Goal: Check status: Check status

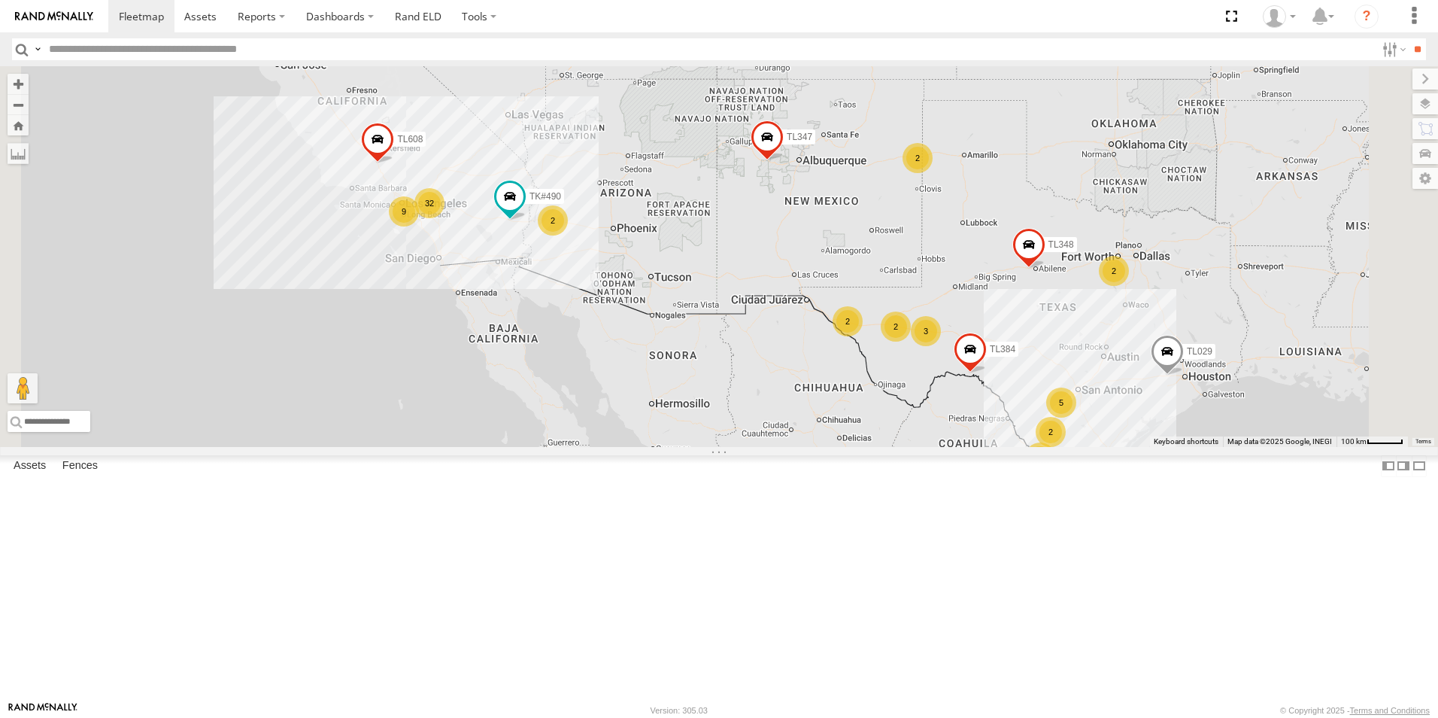
click at [1055, 472] on div "13" at bounding box center [1040, 457] width 30 height 30
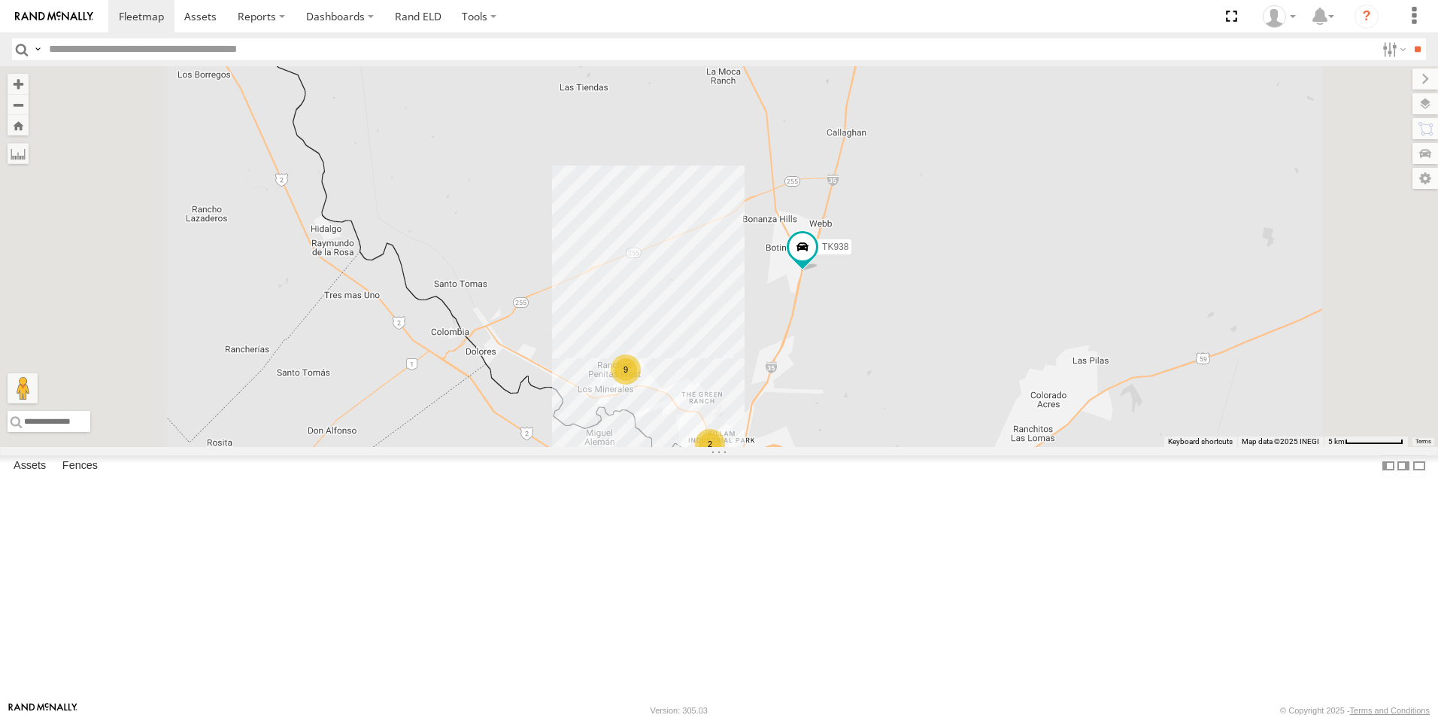
drag, startPoint x: 1100, startPoint y: 575, endPoint x: 1092, endPoint y: 380, distance: 195.0
click at [1094, 408] on div "TL384 TL348 TL029 TL132 TK#490 TL347 TL608 9 2 TK938 TK883" at bounding box center [719, 256] width 1438 height 381
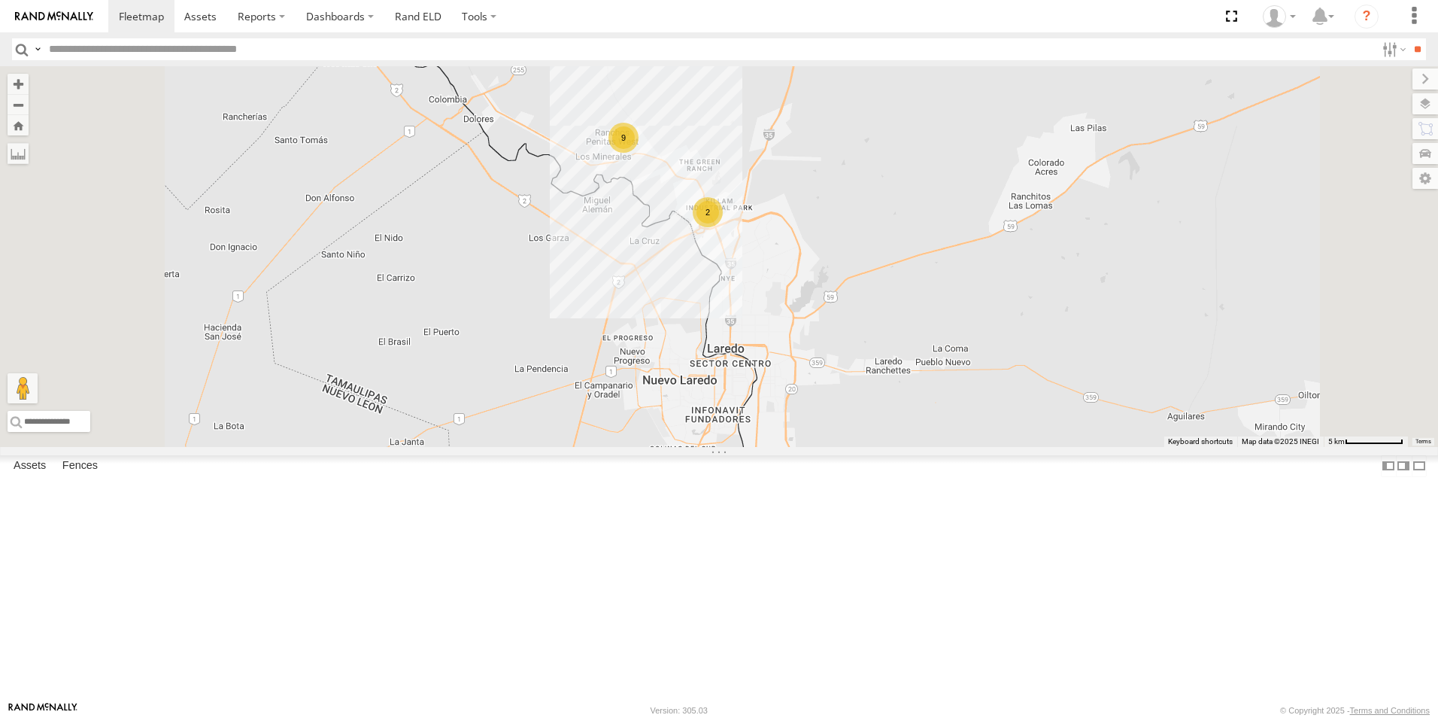
click at [814, 29] on span at bounding box center [800, 15] width 27 height 27
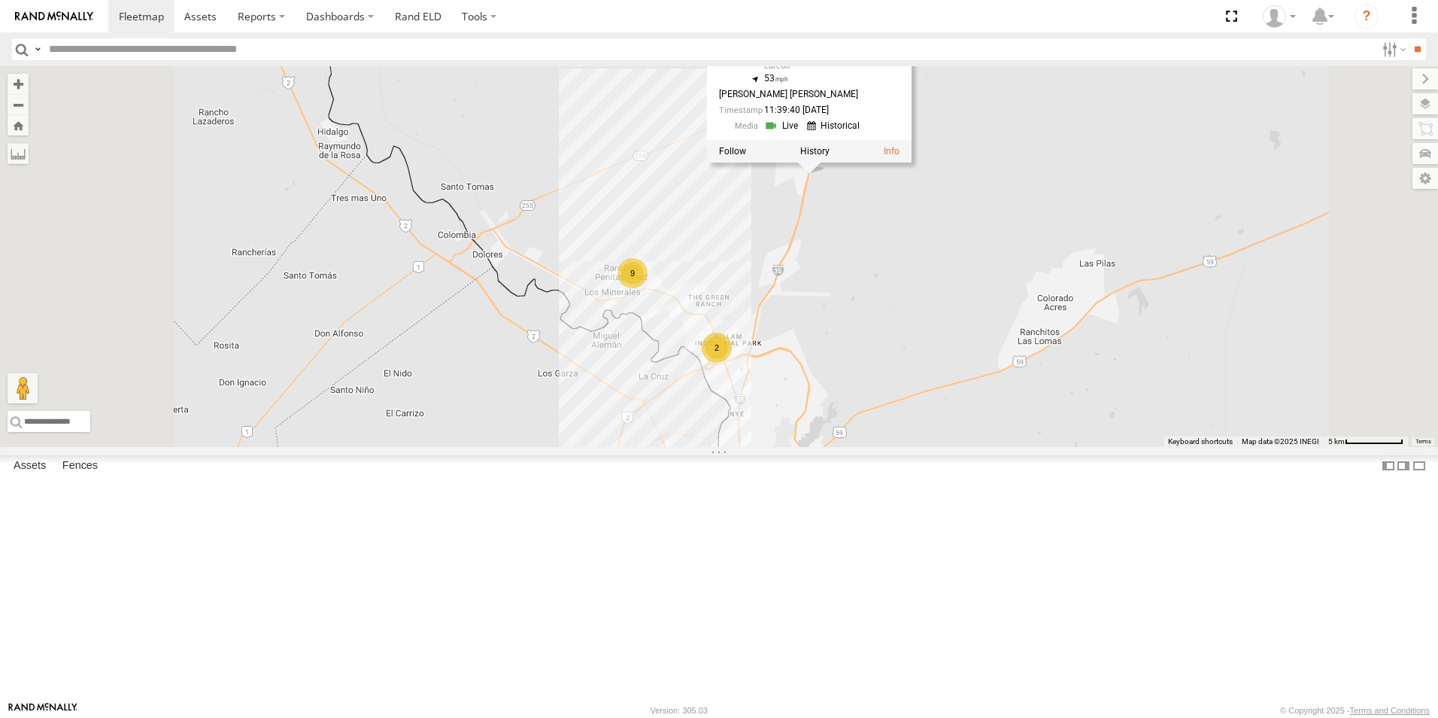
drag, startPoint x: 1035, startPoint y: 232, endPoint x: 1044, endPoint y: 372, distance: 140.2
click at [1044, 372] on div "TL384 TL348 TL029 TL132 TK#490 TL347 TL608 9 2 TK938 TK883 TK938 All Assets [GE…" at bounding box center [719, 256] width 1438 height 381
click at [732, 362] on div "2" at bounding box center [717, 347] width 30 height 30
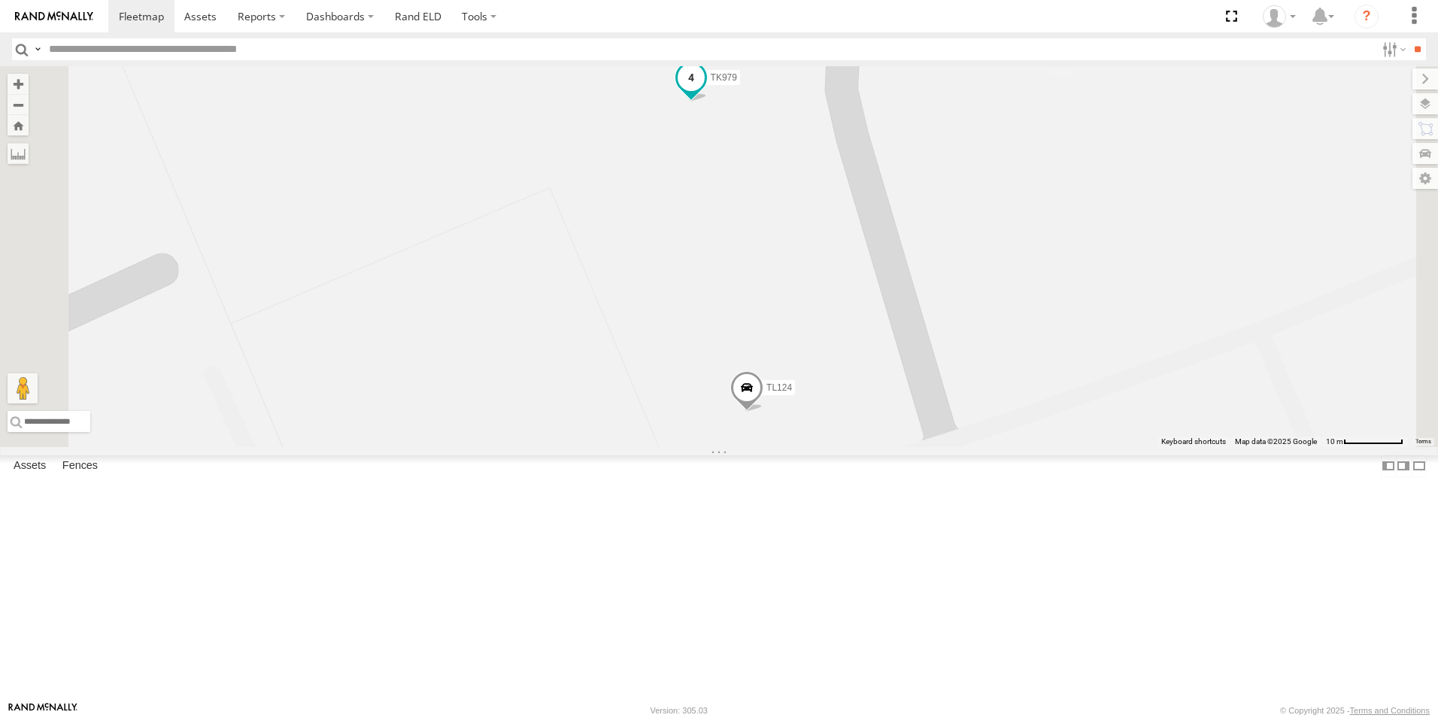
click at [705, 91] on span at bounding box center [691, 77] width 27 height 27
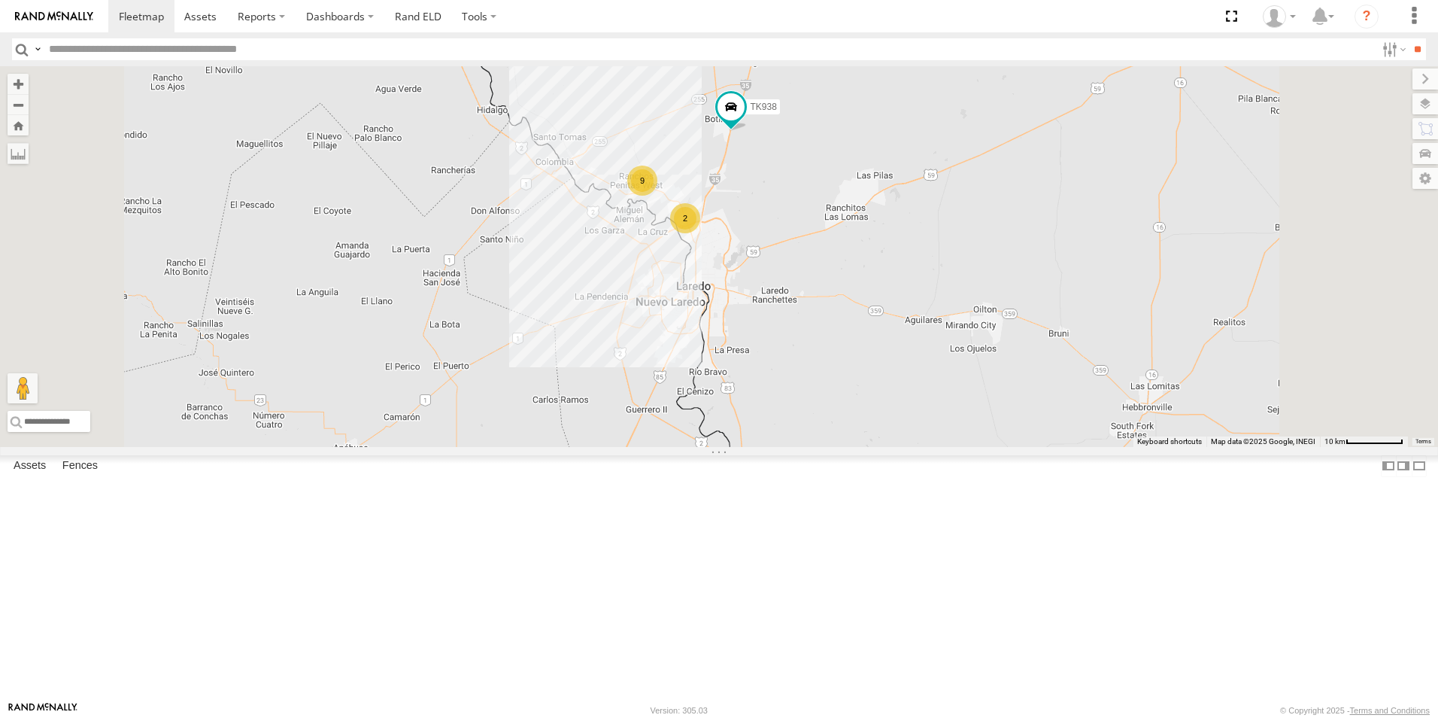
click at [657, 196] on div "9" at bounding box center [642, 180] width 30 height 30
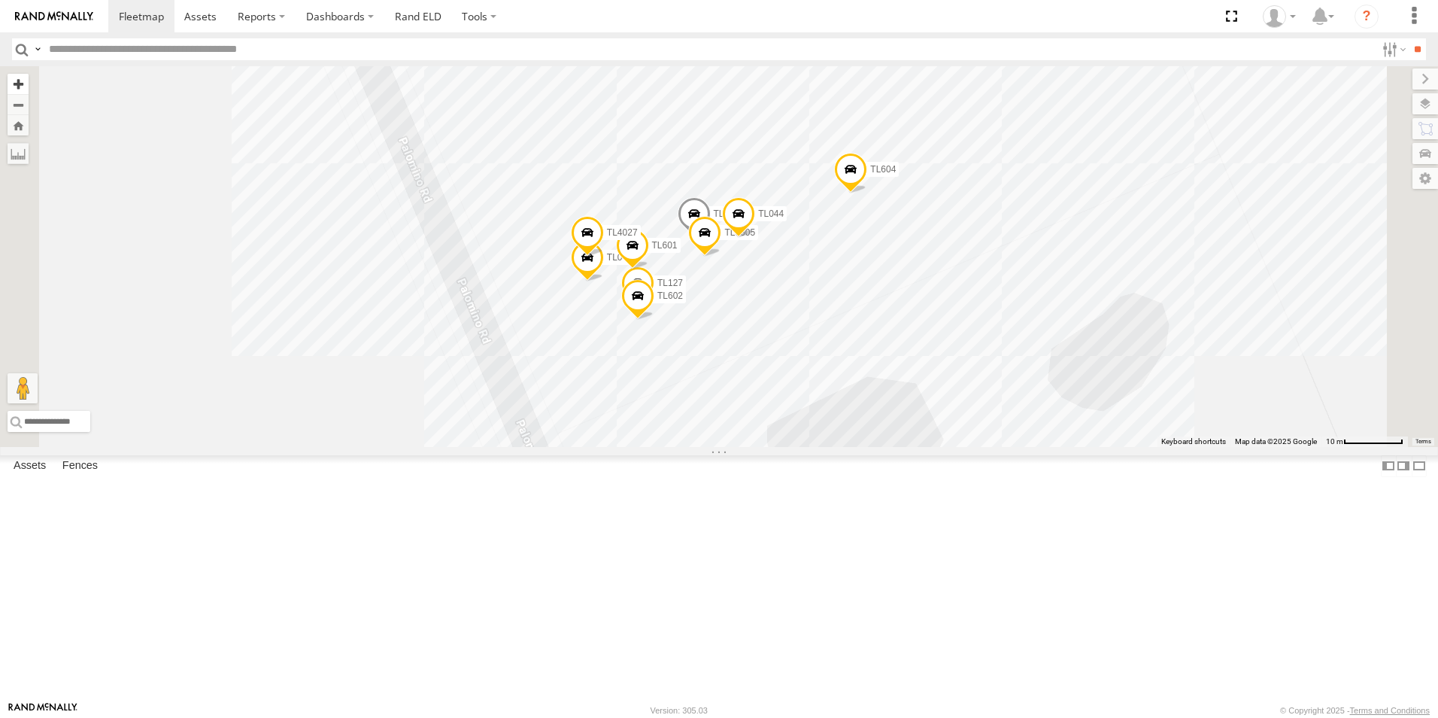
click at [29, 83] on button "Zoom in" at bounding box center [18, 84] width 21 height 20
click at [29, 108] on button "Zoom out" at bounding box center [18, 104] width 21 height 21
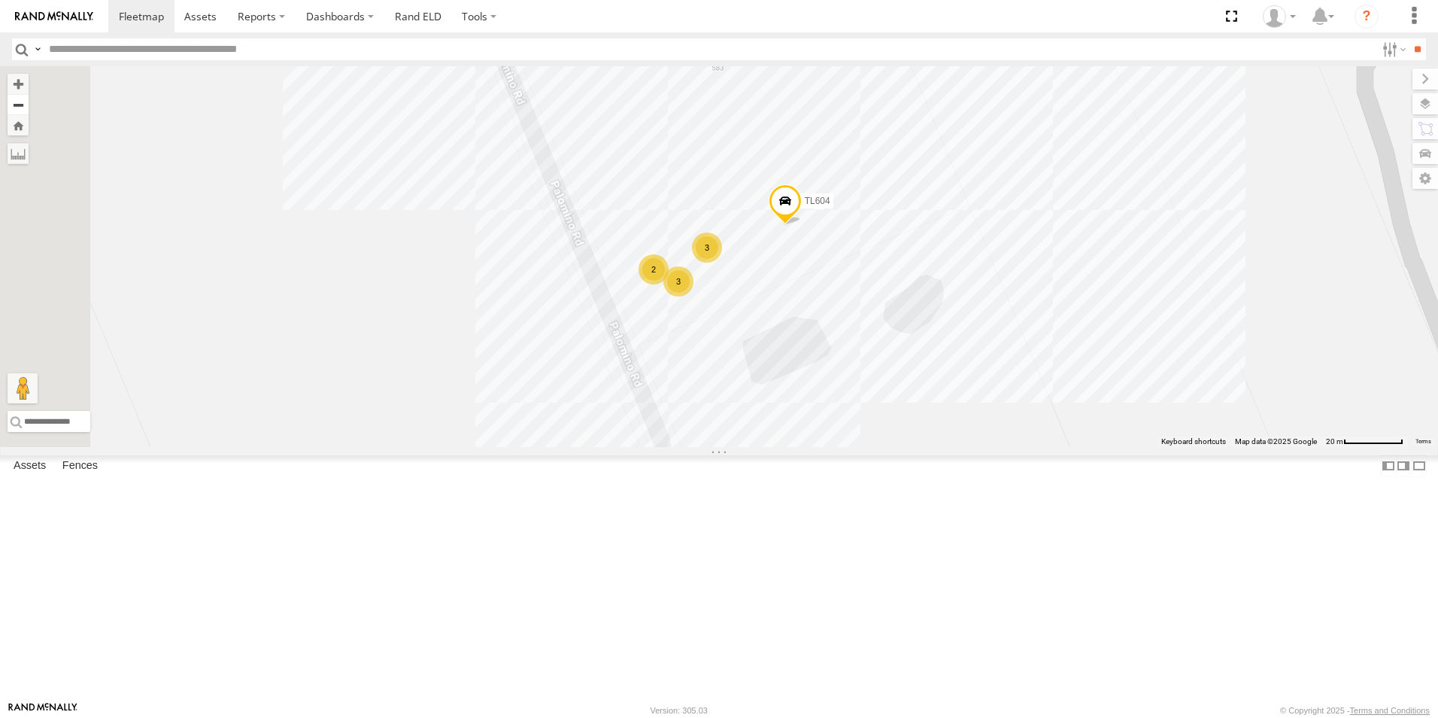
click at [29, 108] on button "Zoom out" at bounding box center [18, 104] width 21 height 21
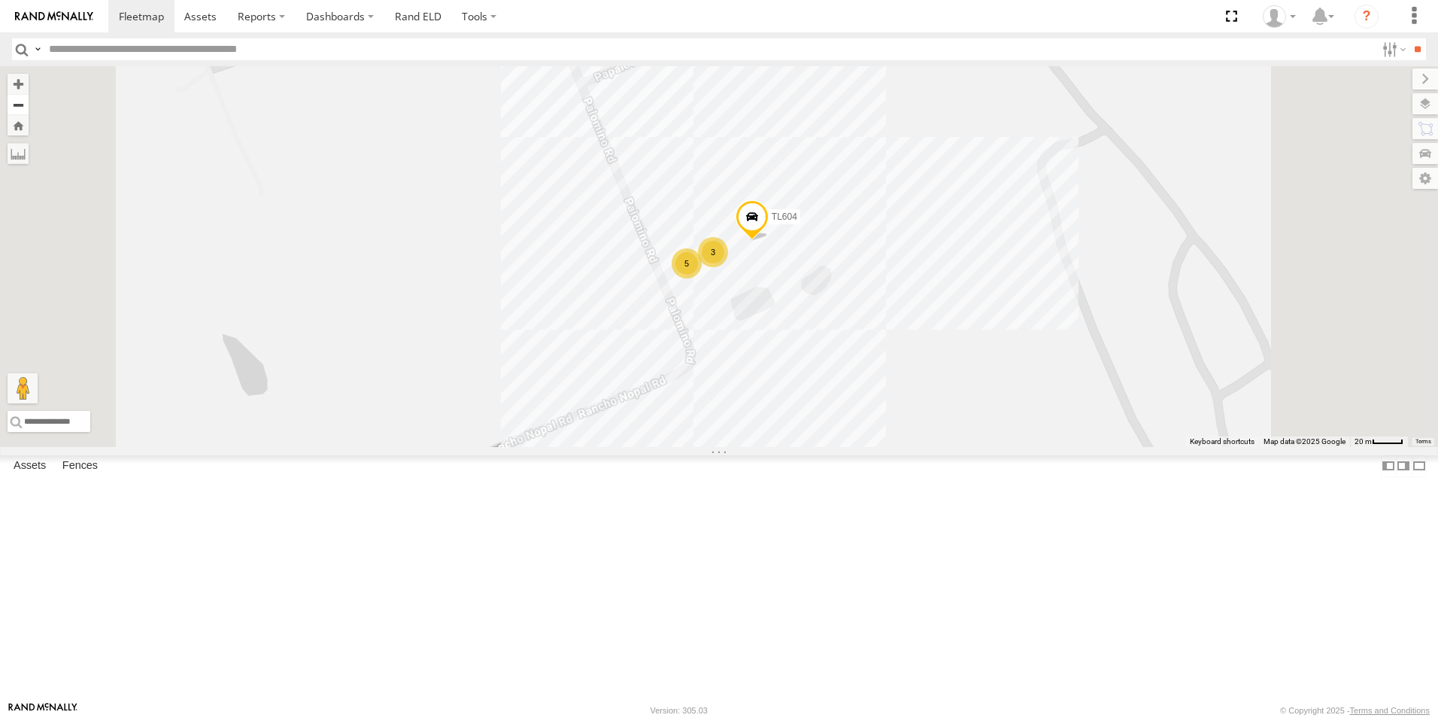
click at [29, 107] on button "Zoom out" at bounding box center [18, 104] width 21 height 21
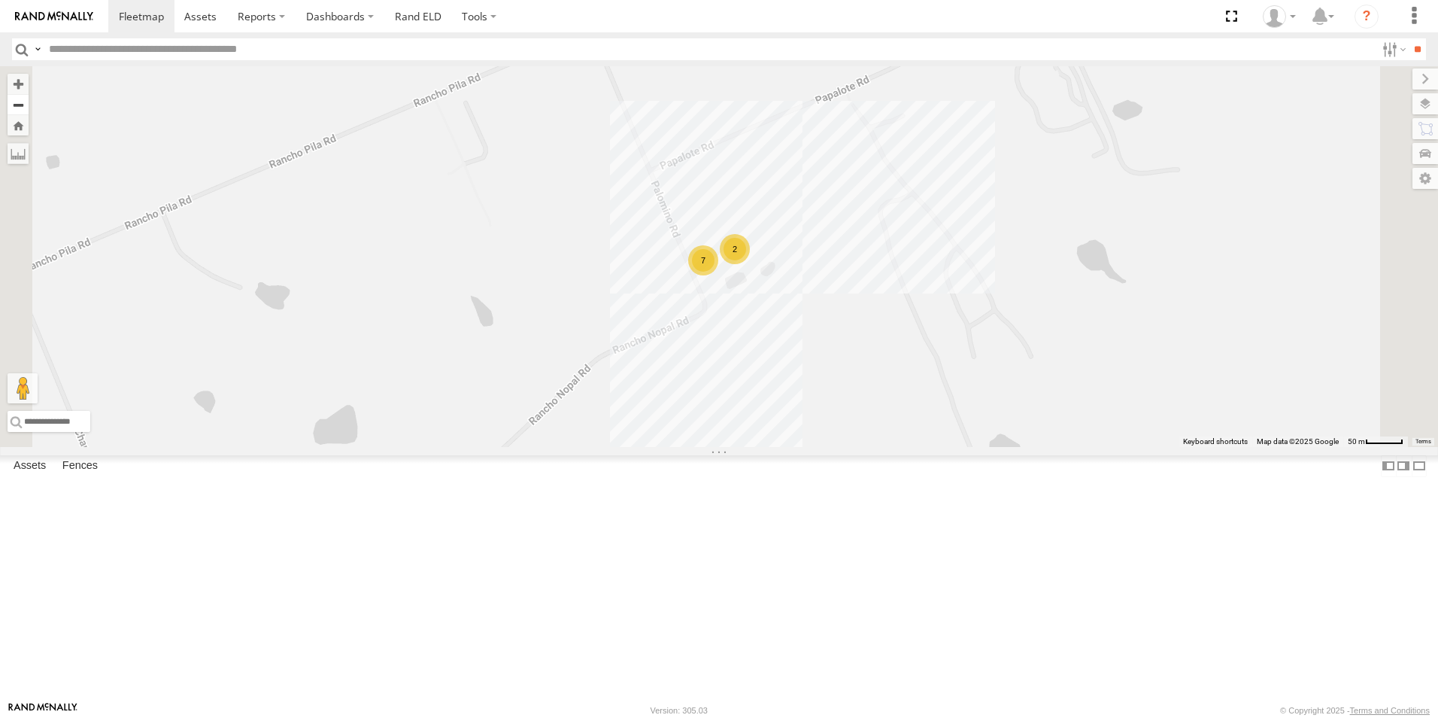
click at [29, 107] on button "Zoom out" at bounding box center [18, 104] width 21 height 21
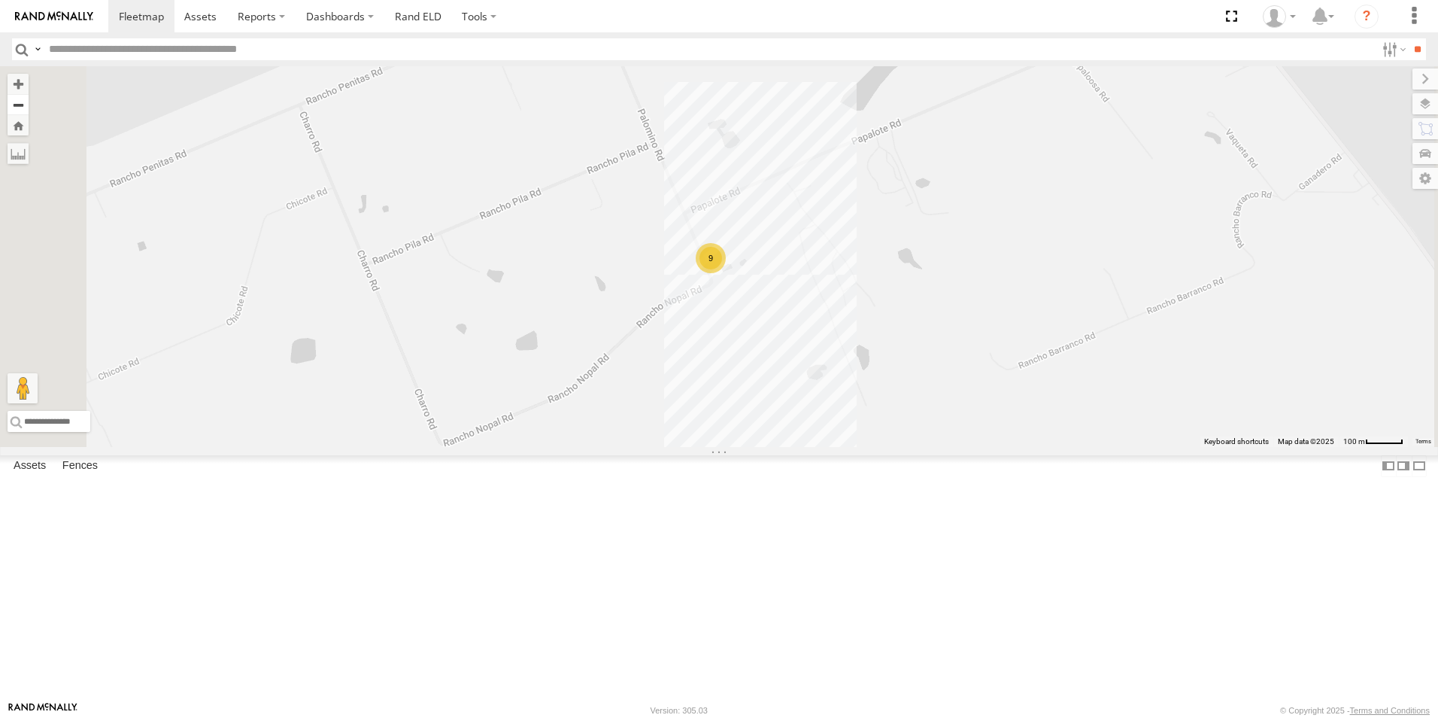
click at [29, 107] on button "Zoom out" at bounding box center [18, 104] width 21 height 21
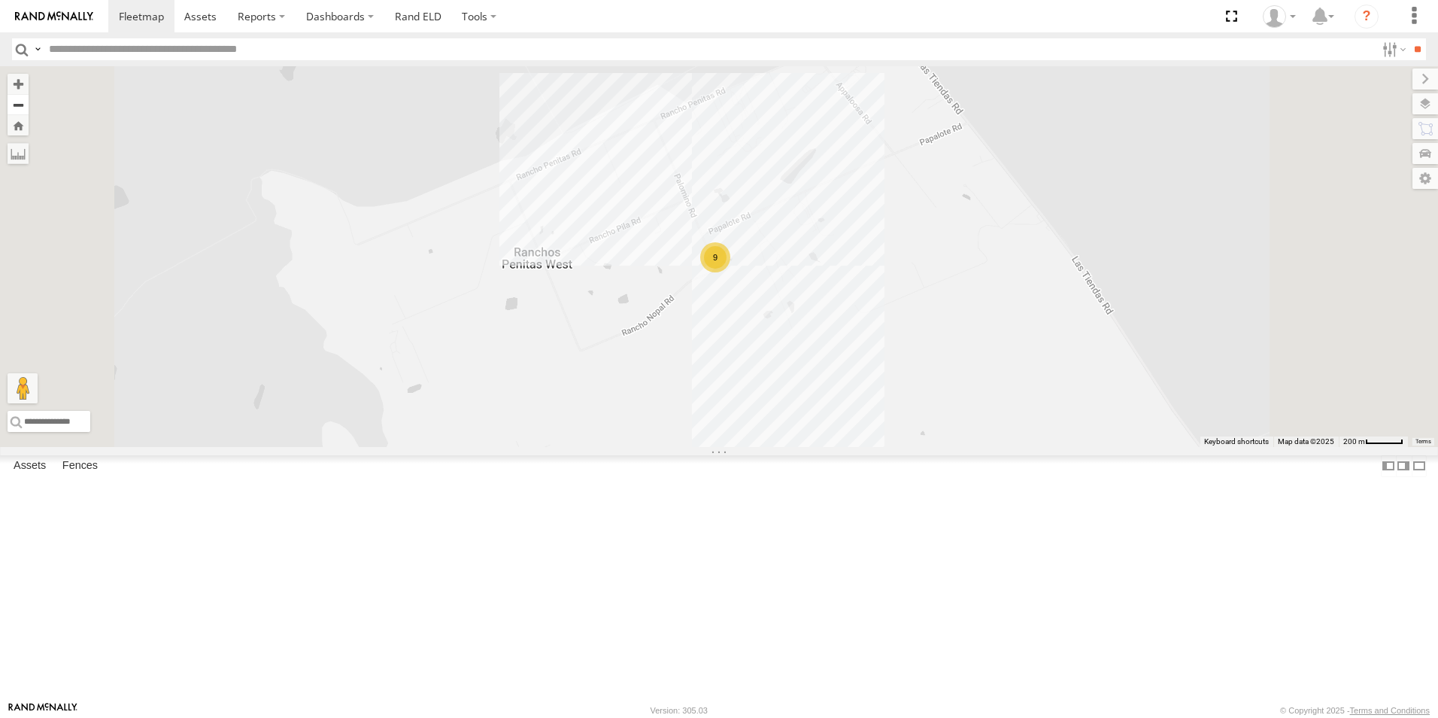
click at [29, 107] on button "Zoom out" at bounding box center [18, 104] width 21 height 21
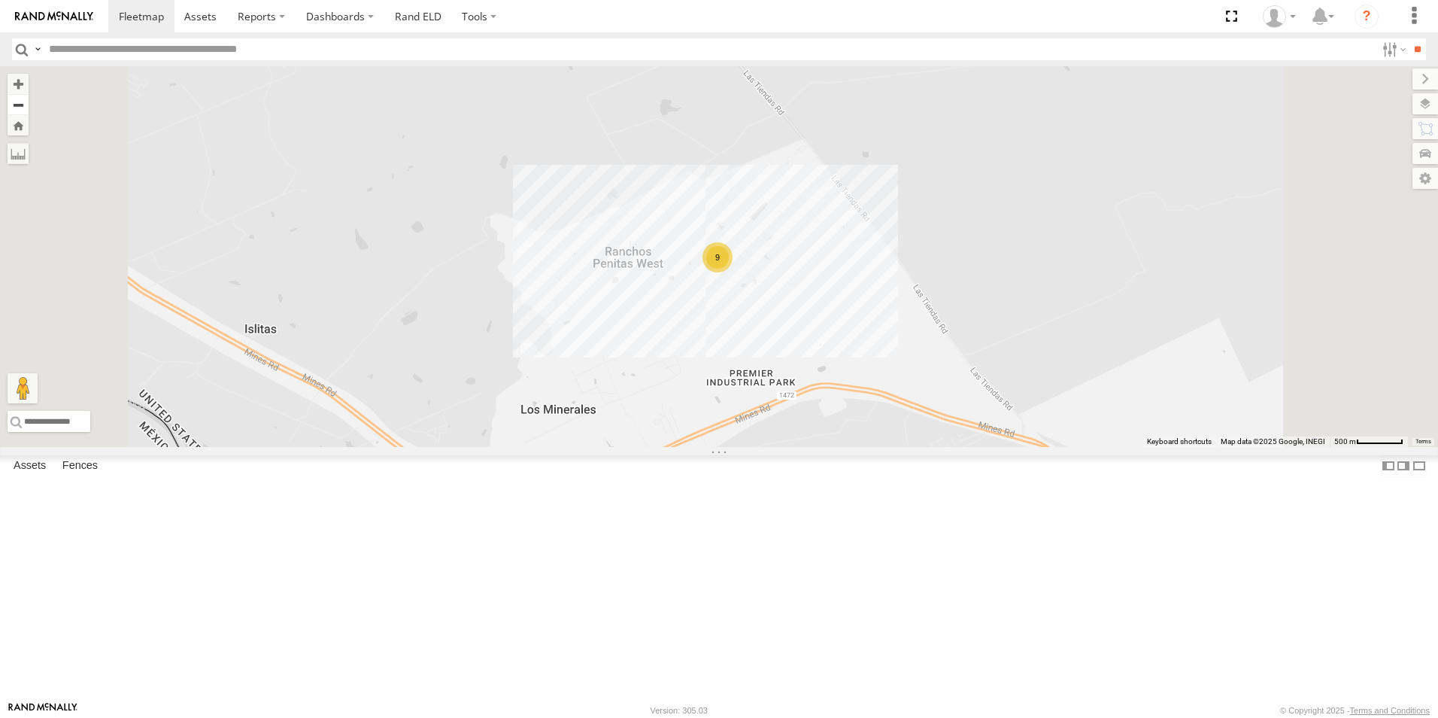
click at [29, 107] on button "Zoom out" at bounding box center [18, 104] width 21 height 21
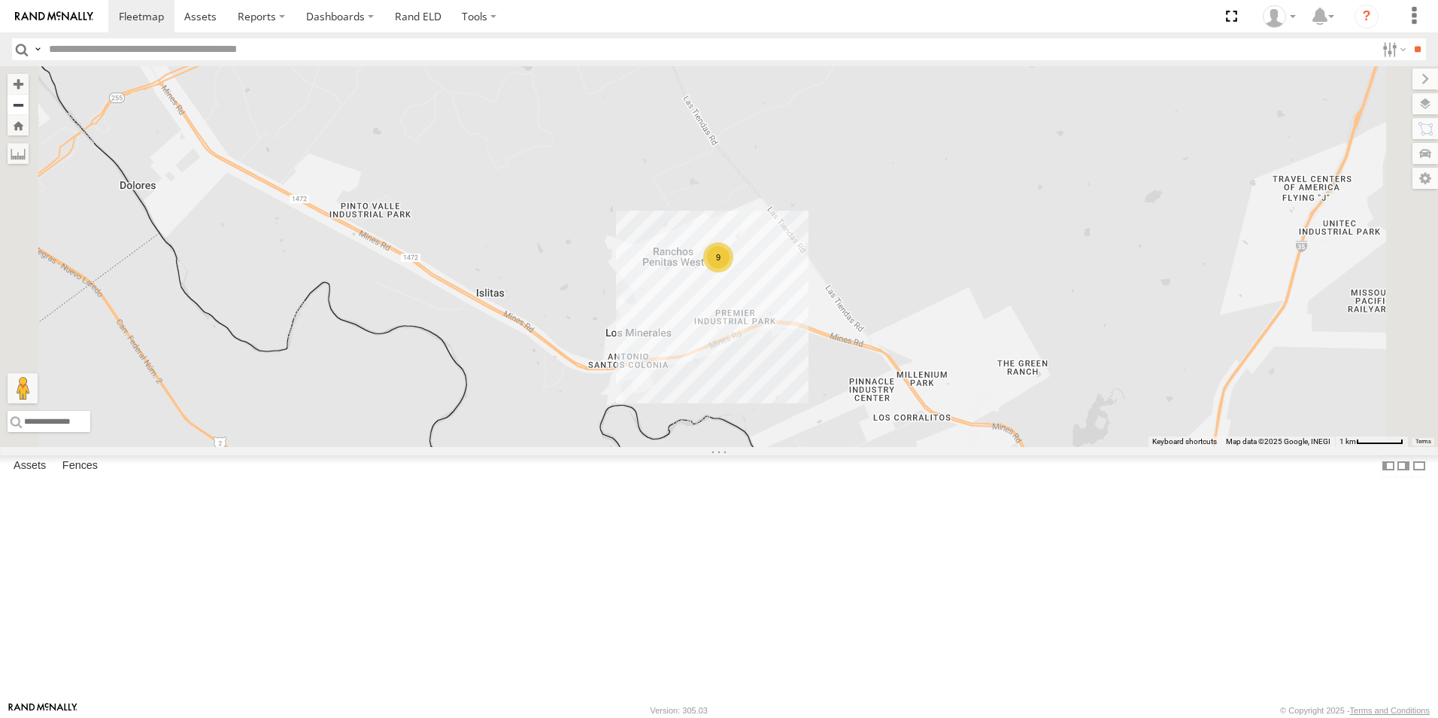
click at [29, 102] on button "Zoom out" at bounding box center [18, 104] width 21 height 21
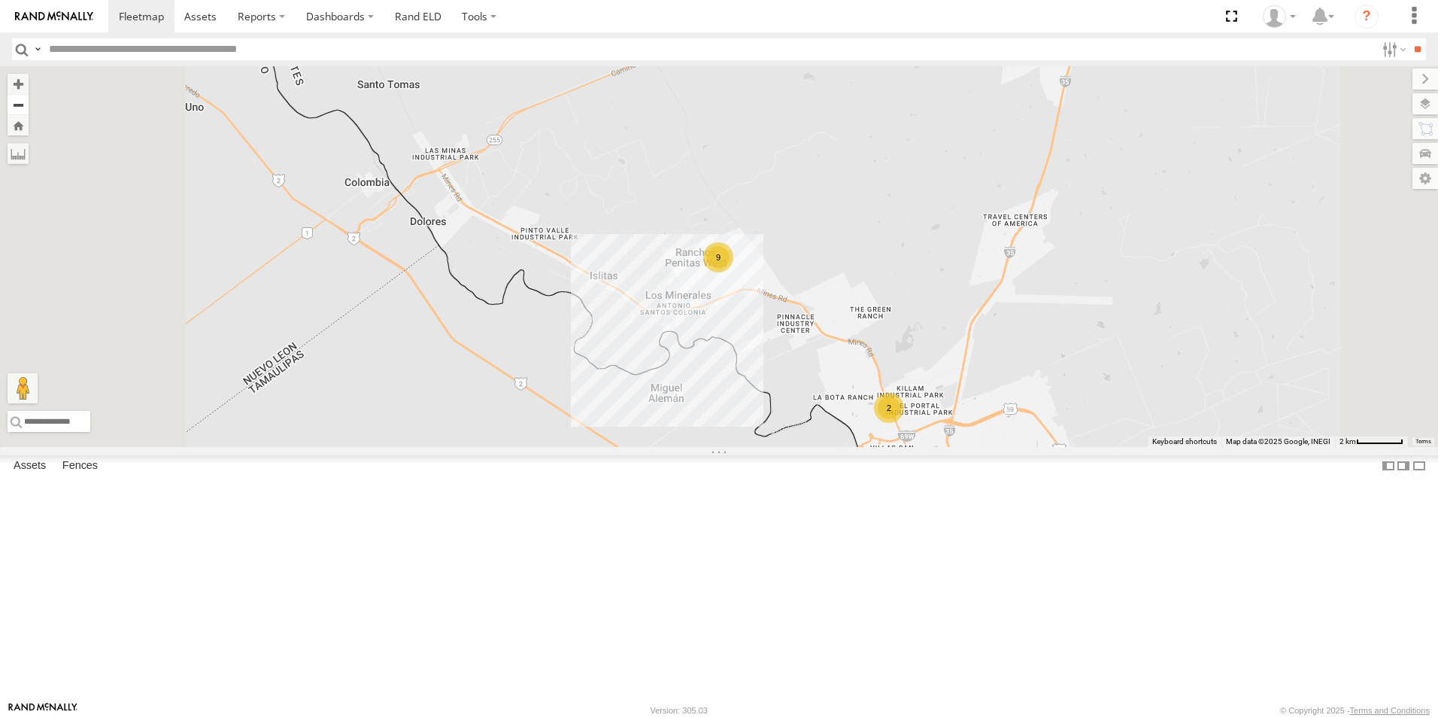
click at [29, 102] on button "Zoom out" at bounding box center [18, 104] width 21 height 21
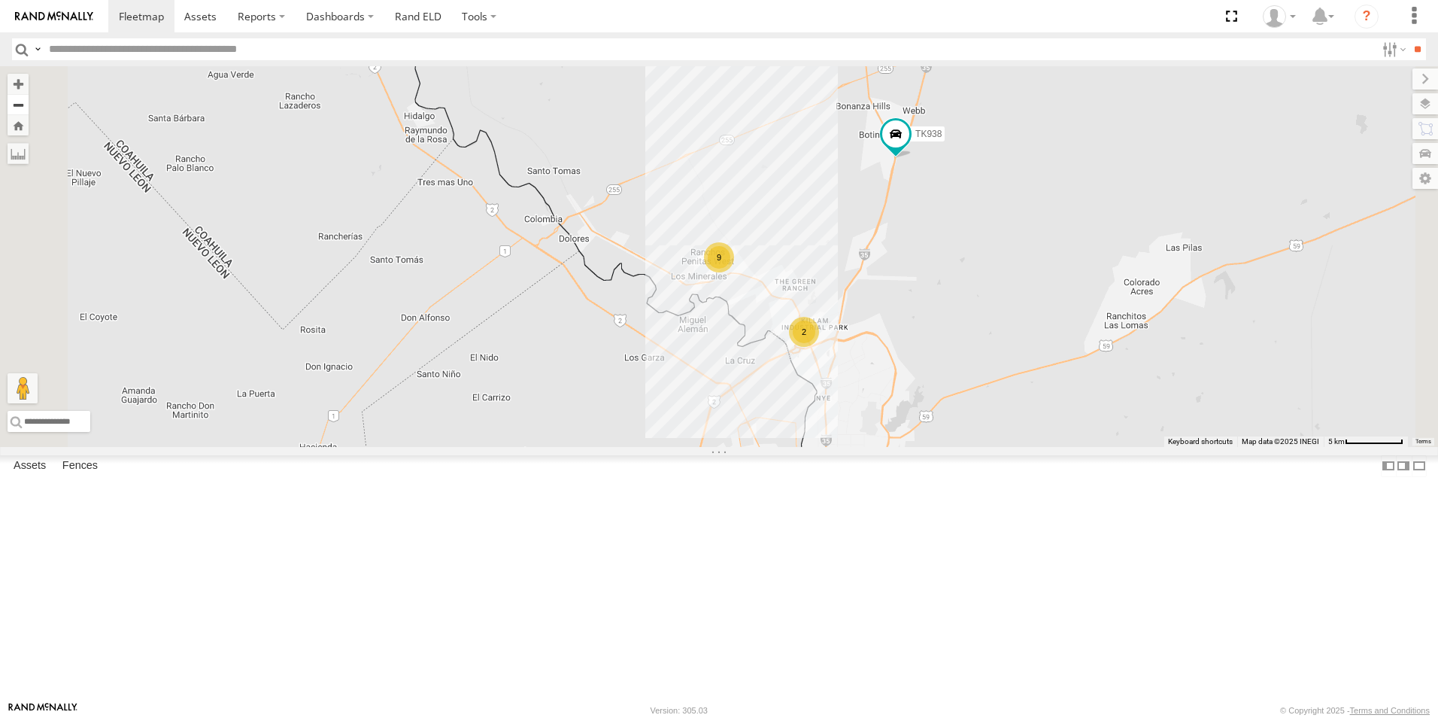
click at [29, 102] on button "Zoom out" at bounding box center [18, 104] width 21 height 21
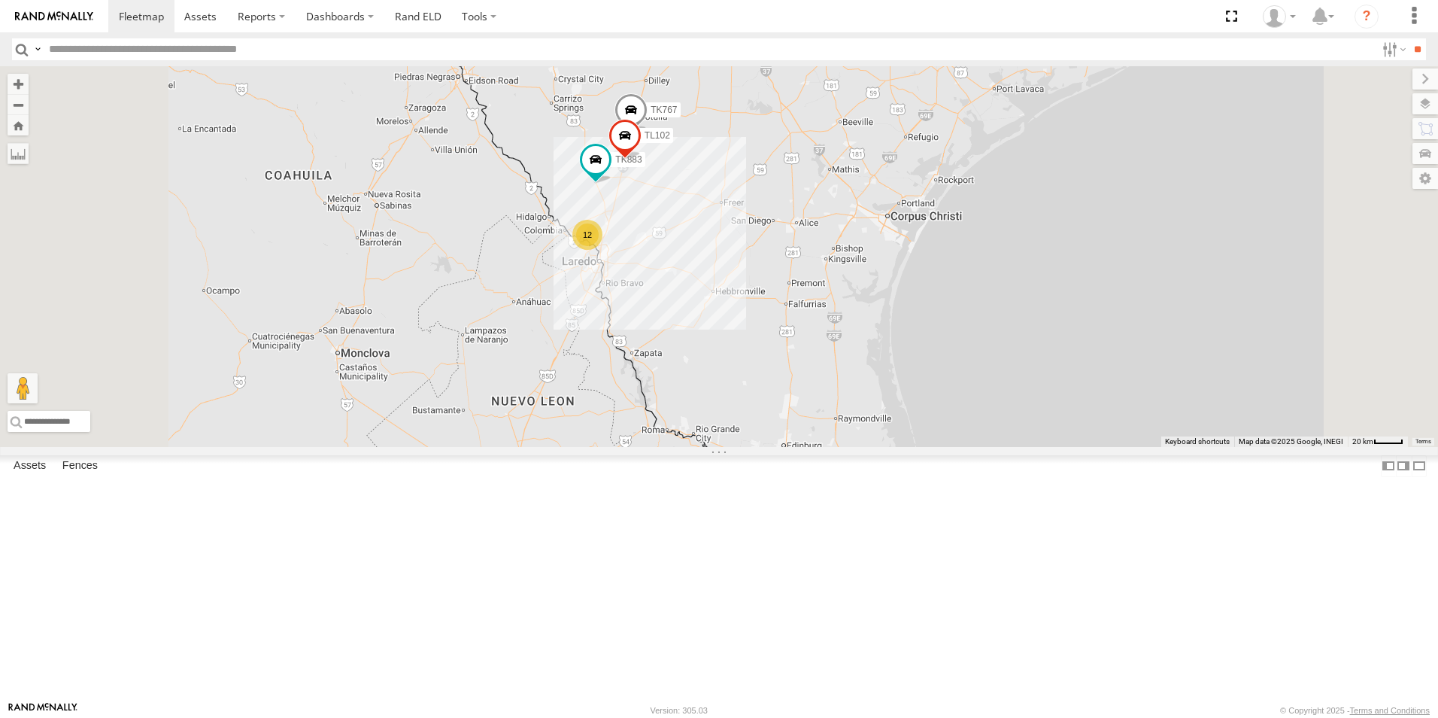
click at [688, 32] on div "2" at bounding box center [673, 17] width 30 height 30
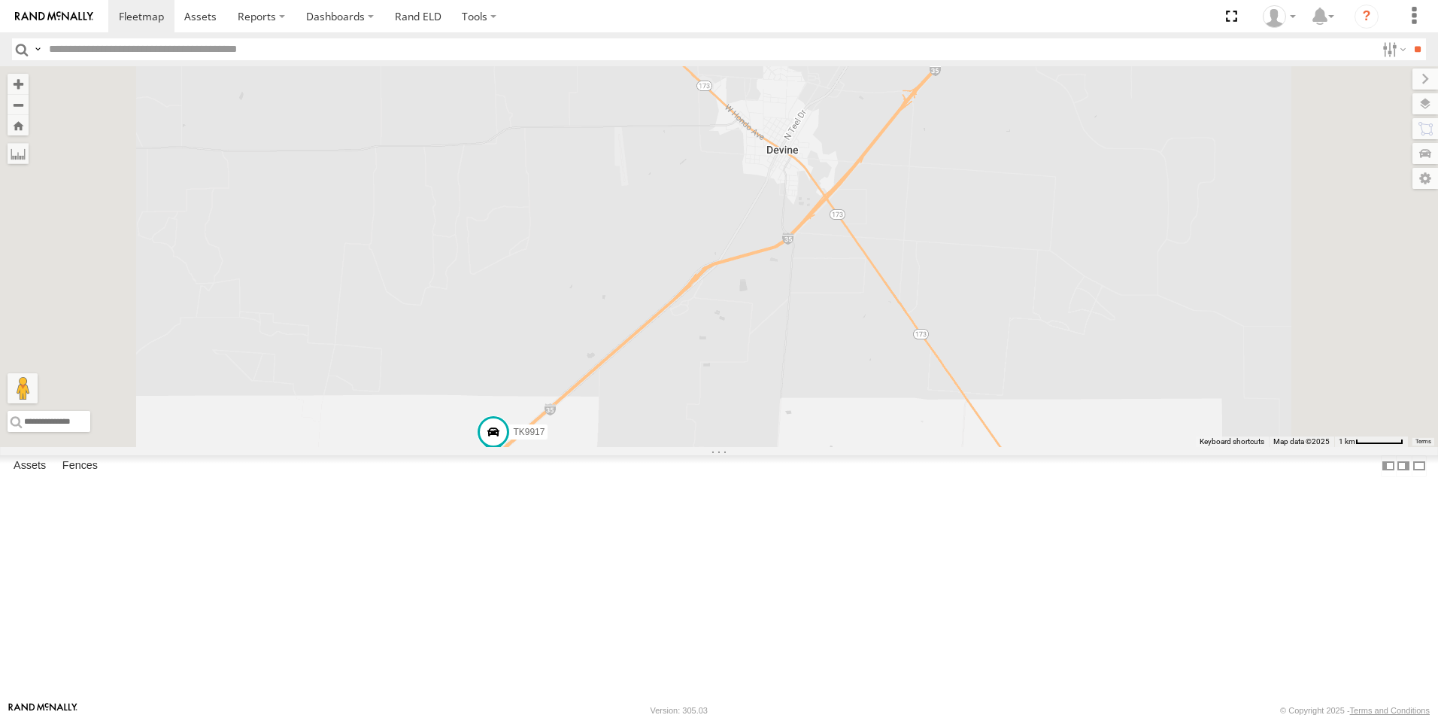
click at [0, 0] on div "TK979" at bounding box center [0, 0] width 0 height 0
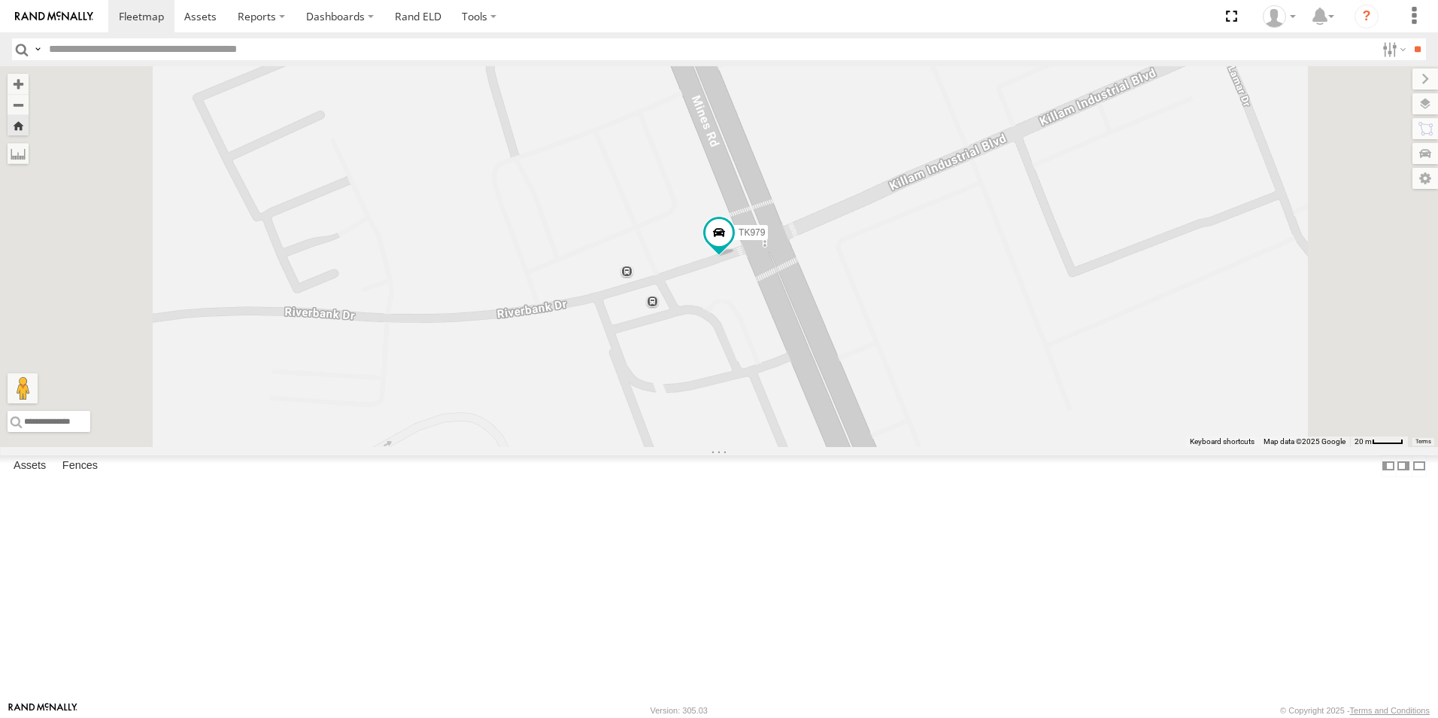
scroll to position [150, 0]
click at [0, 0] on div "TK767" at bounding box center [0, 0] width 0 height 0
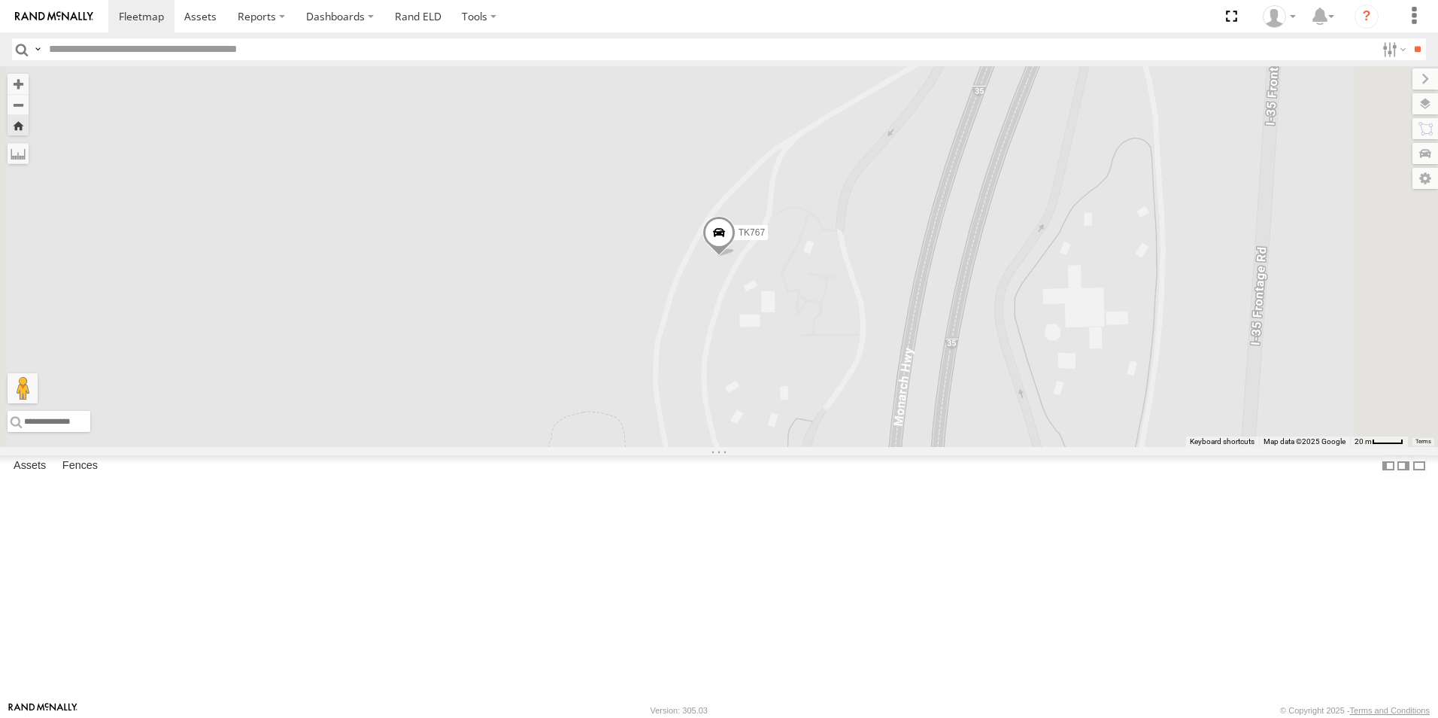
click at [736, 257] on span at bounding box center [719, 237] width 33 height 41
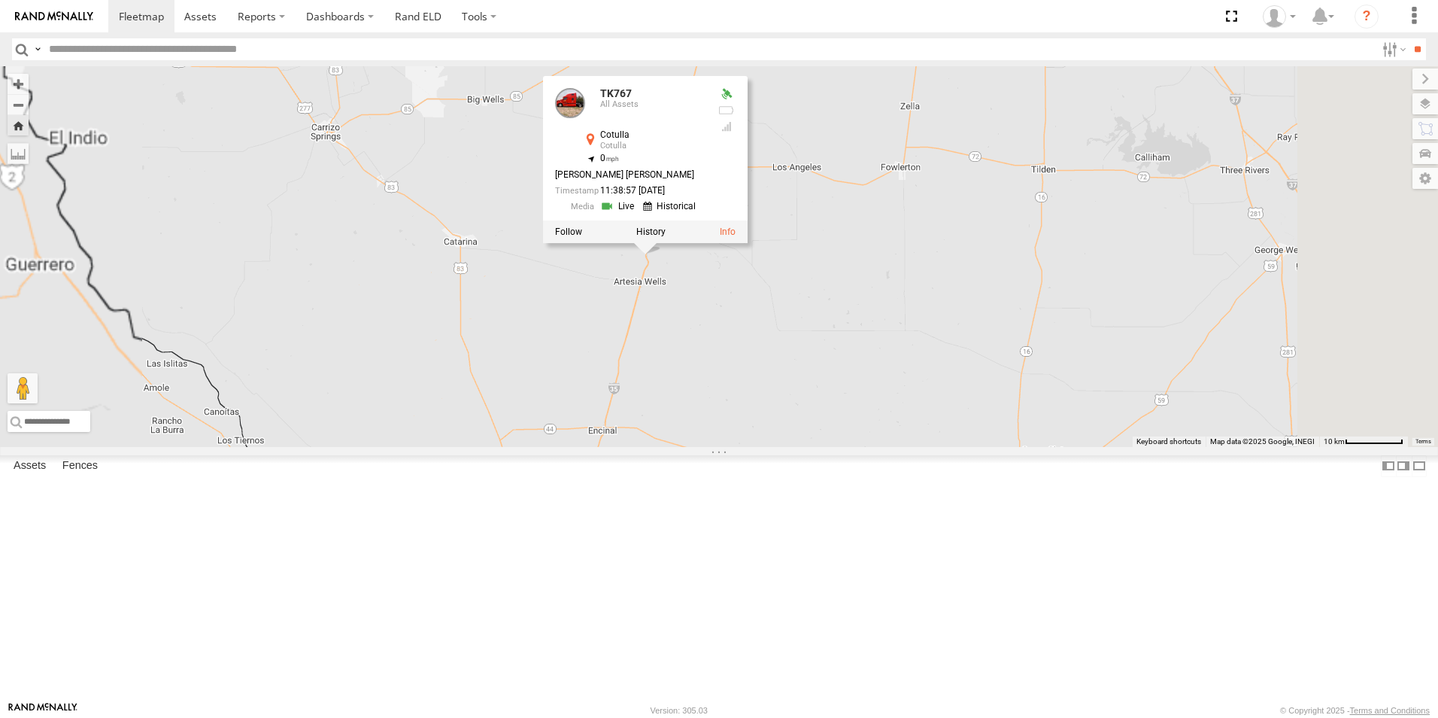
drag, startPoint x: 846, startPoint y: 572, endPoint x: 891, endPoint y: 452, distance: 128.3
click at [891, 447] on div "TK767 TK767 All Assets Cotulla Cotulla 28.32463 , -99.27699 0 [PERSON_NAME] [PE…" at bounding box center [719, 256] width 1438 height 381
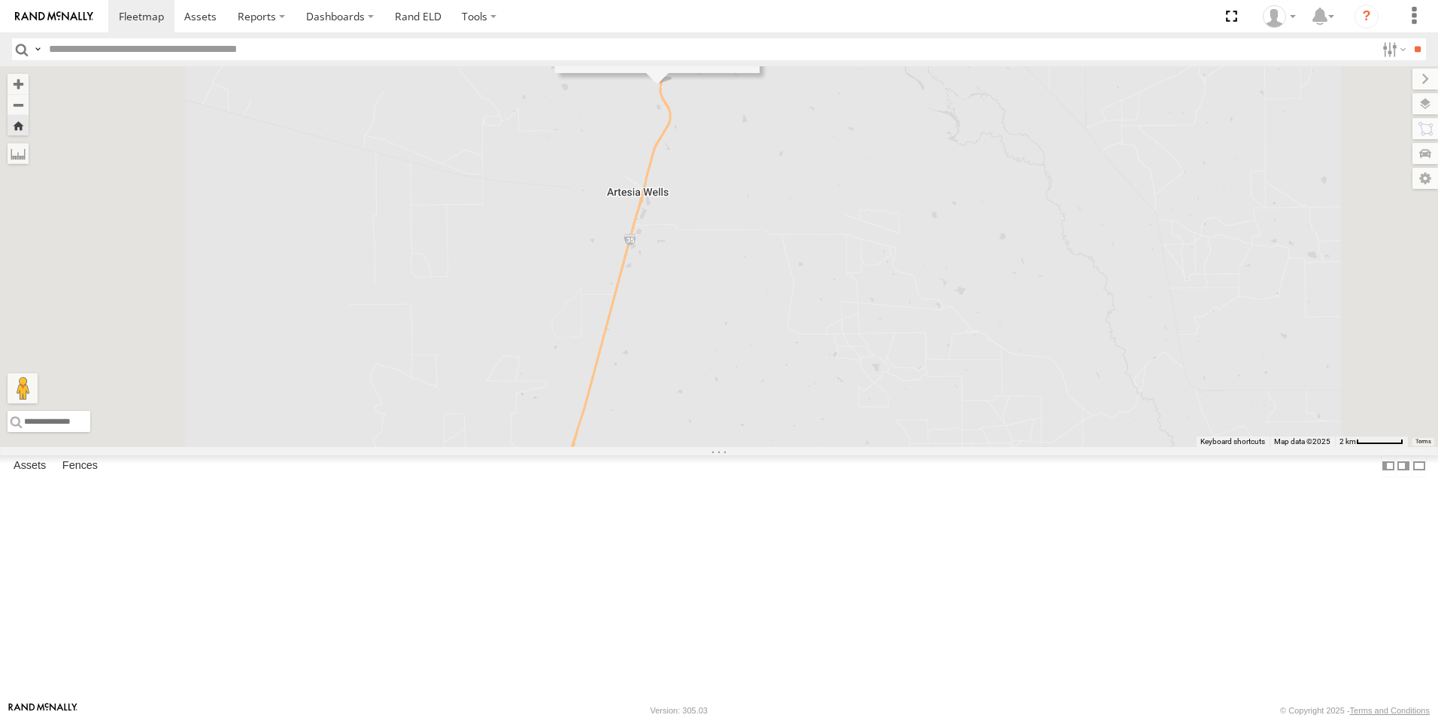
drag, startPoint x: 883, startPoint y: 286, endPoint x: 883, endPoint y: 385, distance: 99.3
click at [883, 385] on div "TK767 TK767 All Assets Cotulla Cotulla 28.32463 , -99.27699 0 [PERSON_NAME] [PE…" at bounding box center [719, 256] width 1438 height 381
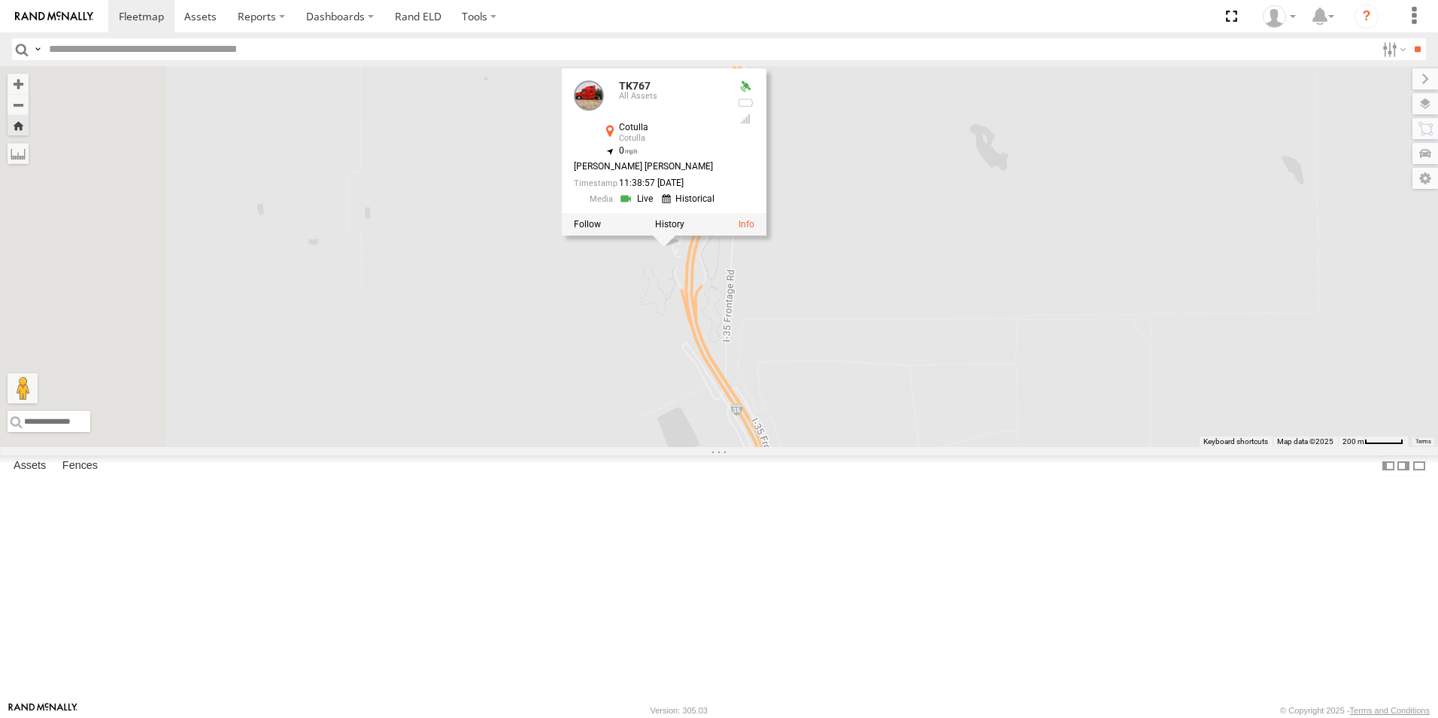
drag, startPoint x: 893, startPoint y: 272, endPoint x: 1118, endPoint y: 253, distance: 225.7
click at [1118, 253] on div "TK767 TK767 All Assets Cotulla Cotulla 28.32463 , -99.27699 0 [PERSON_NAME] [PE…" at bounding box center [719, 256] width 1438 height 381
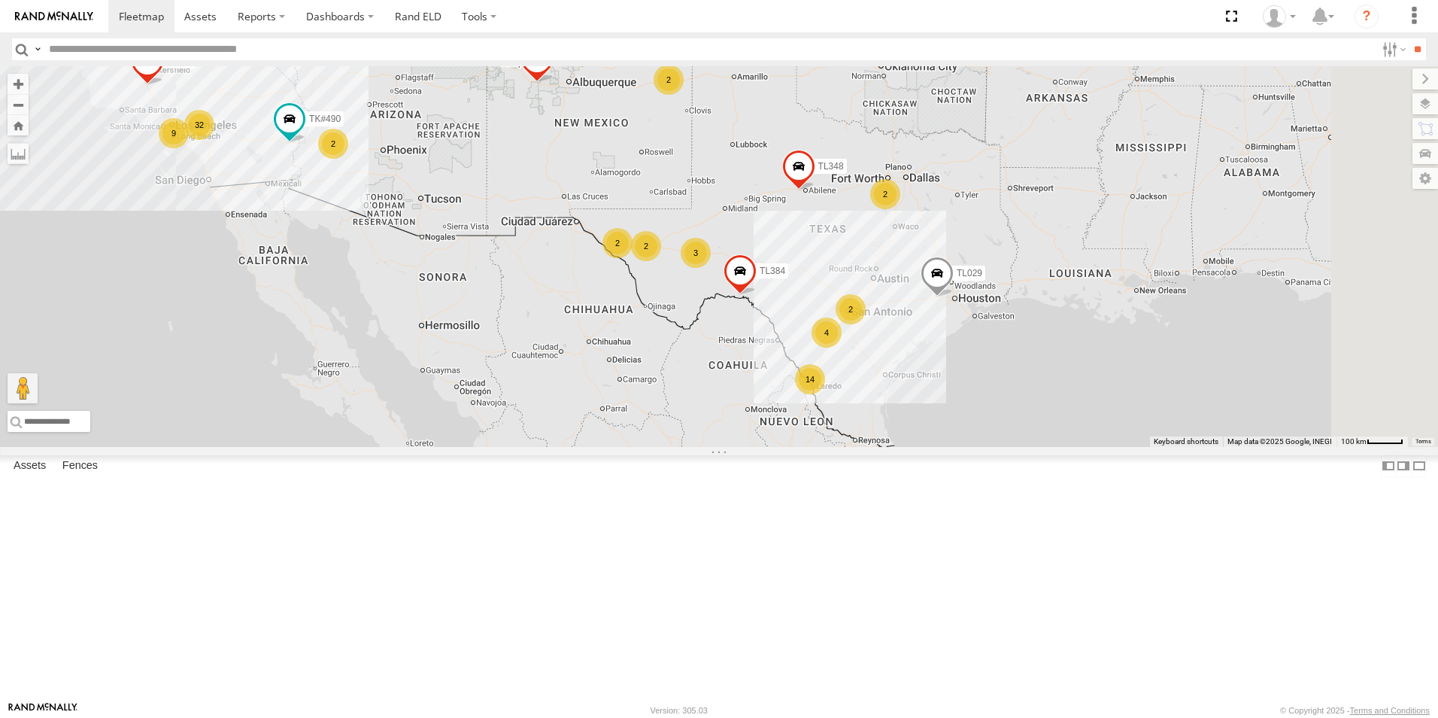
drag, startPoint x: 1147, startPoint y: 373, endPoint x: 915, endPoint y: 295, distance: 244.5
click at [915, 295] on div "TL384 TL348 TL029 TL132 TK#490 TL347 TL608 14 32 2 3 9 4 2 2 2 2 2" at bounding box center [719, 256] width 1438 height 381
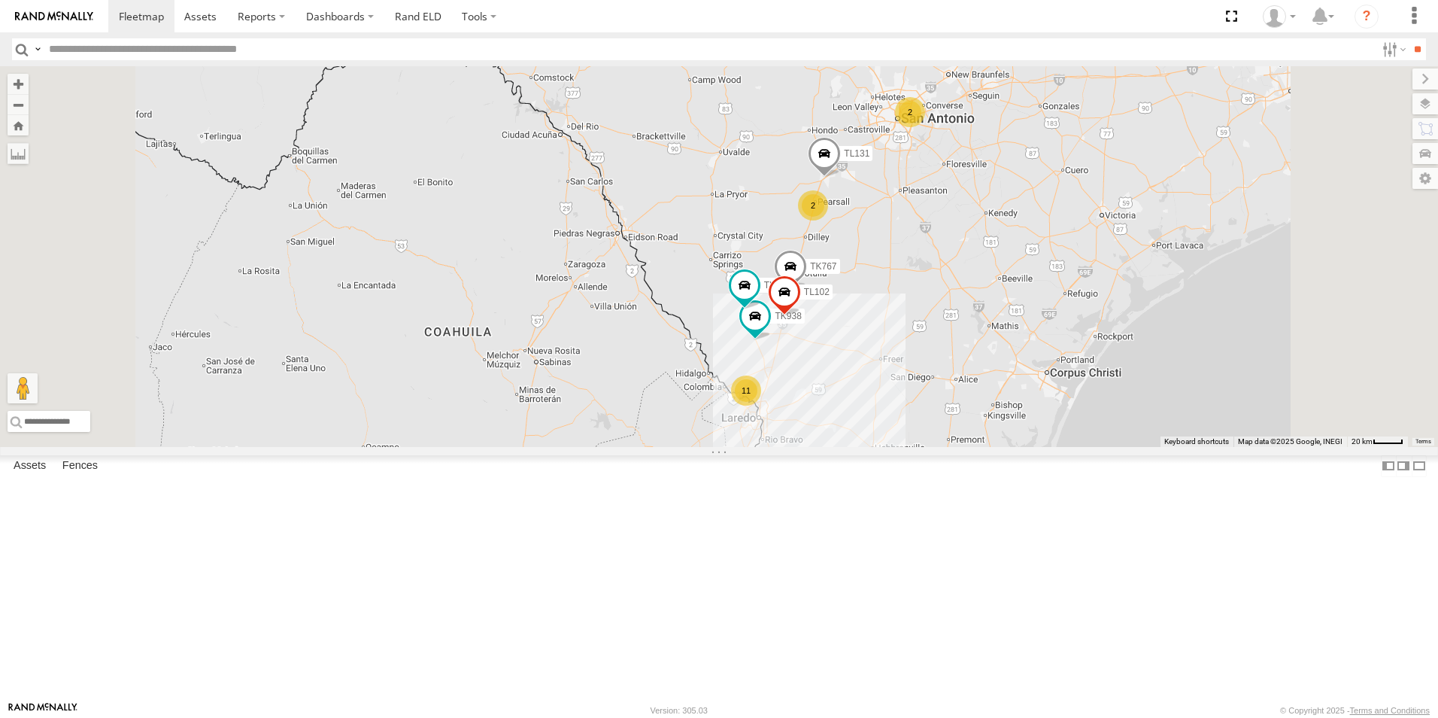
click at [925, 127] on div "2" at bounding box center [910, 112] width 30 height 30
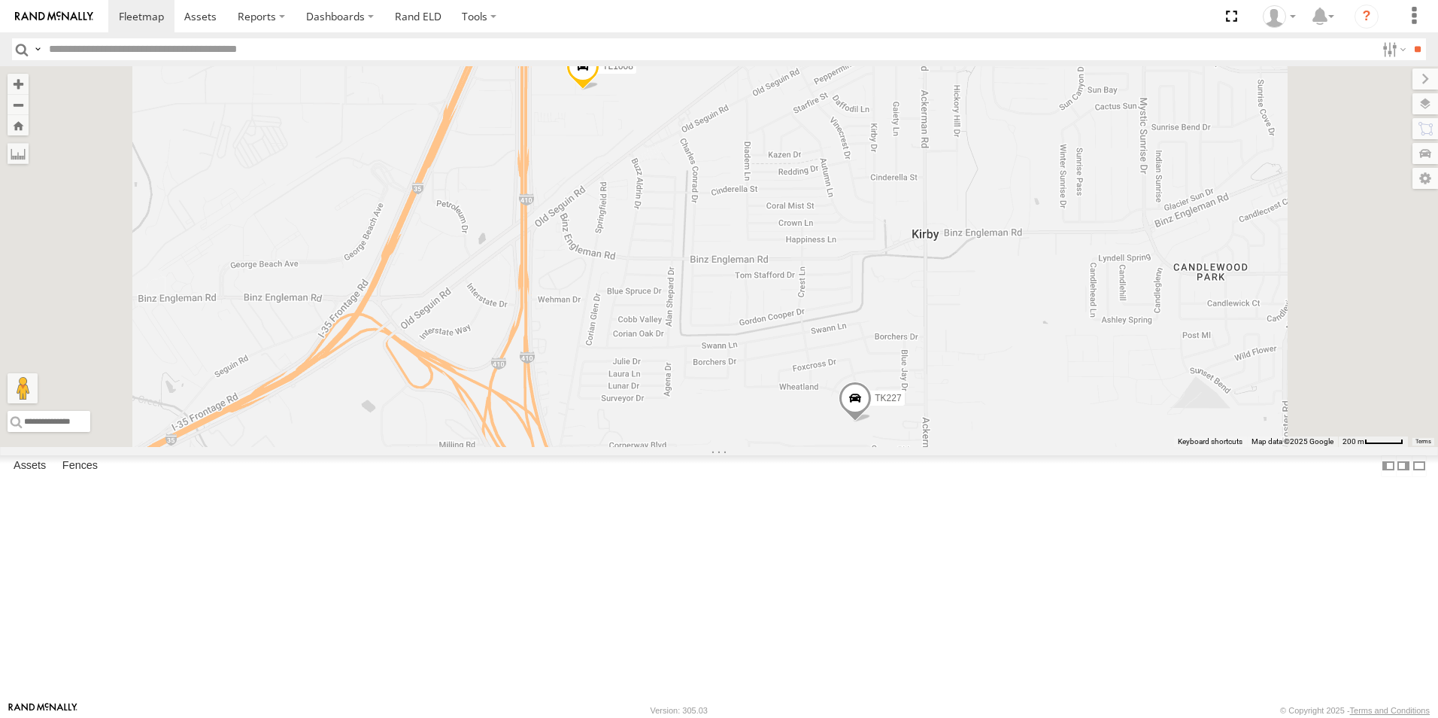
click at [872, 423] on span at bounding box center [855, 402] width 33 height 41
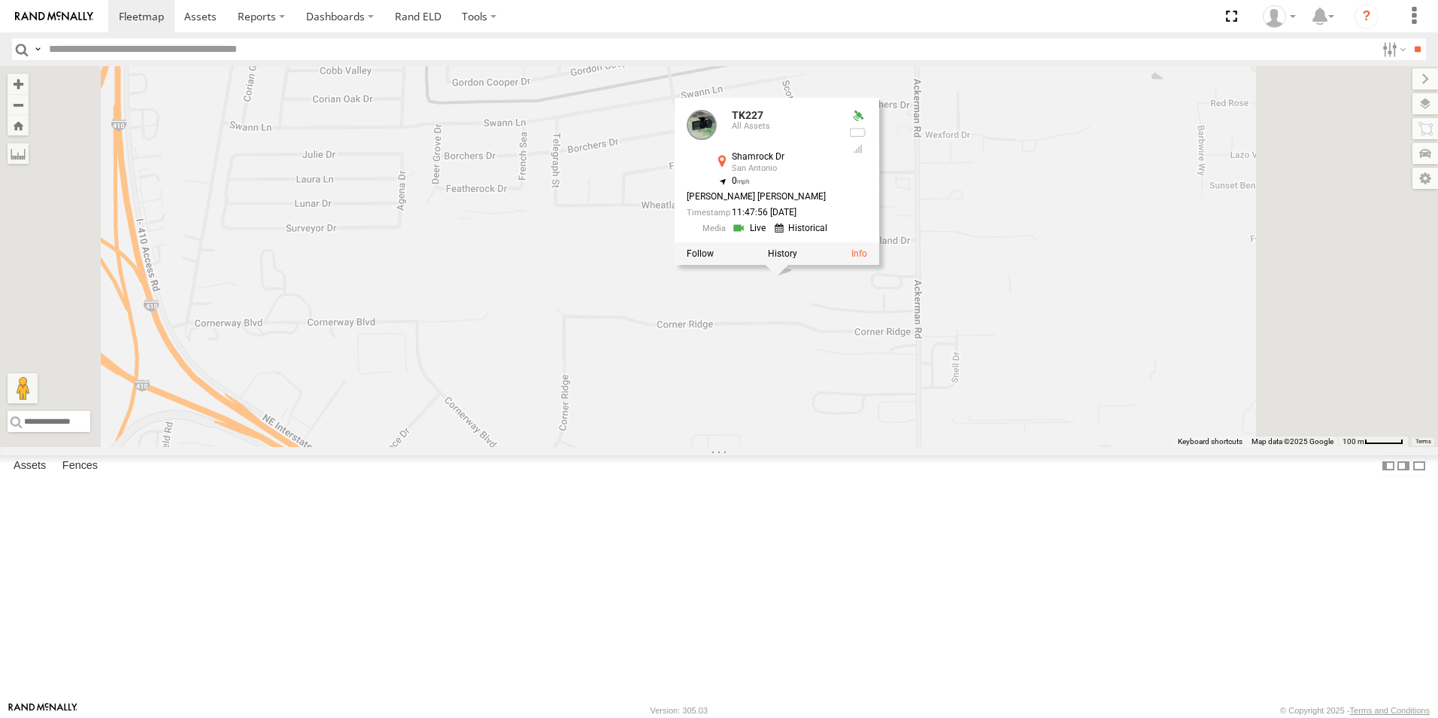
drag, startPoint x: 1055, startPoint y: 294, endPoint x: 976, endPoint y: 145, distance: 168.6
click at [976, 145] on div "TL384 TL348 TL029 TL132 TK#490 TL347 TL608 TK767 TL102 TK938 TL131 TK883 TL1608…" at bounding box center [719, 256] width 1438 height 381
